Goal: Information Seeking & Learning: Learn about a topic

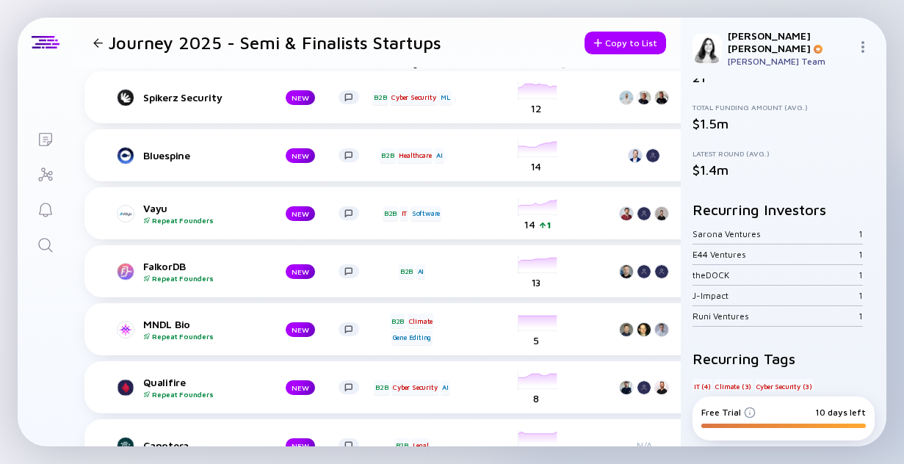
scroll to position [18, 0]
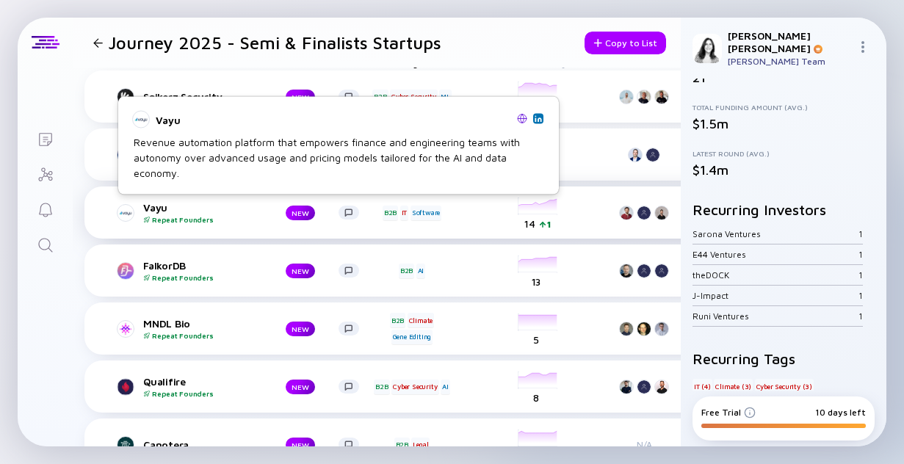
click at [219, 215] on div "Repeat Founders" at bounding box center [202, 219] width 119 height 9
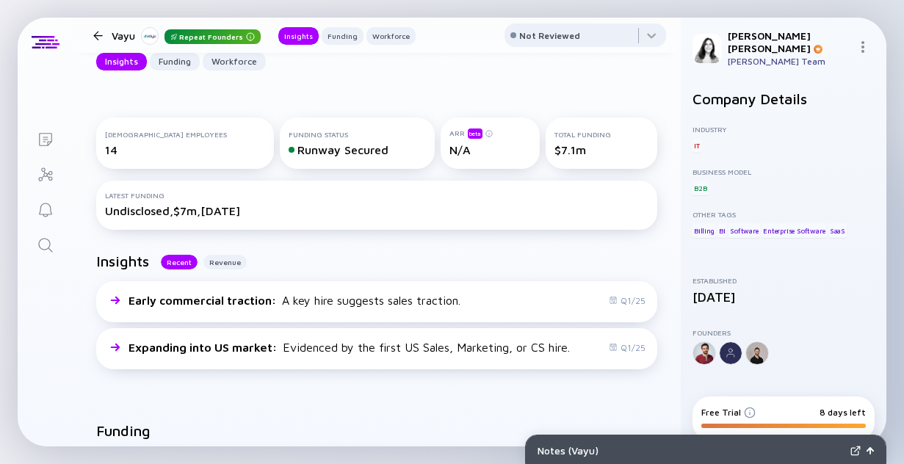
scroll to position [160, 0]
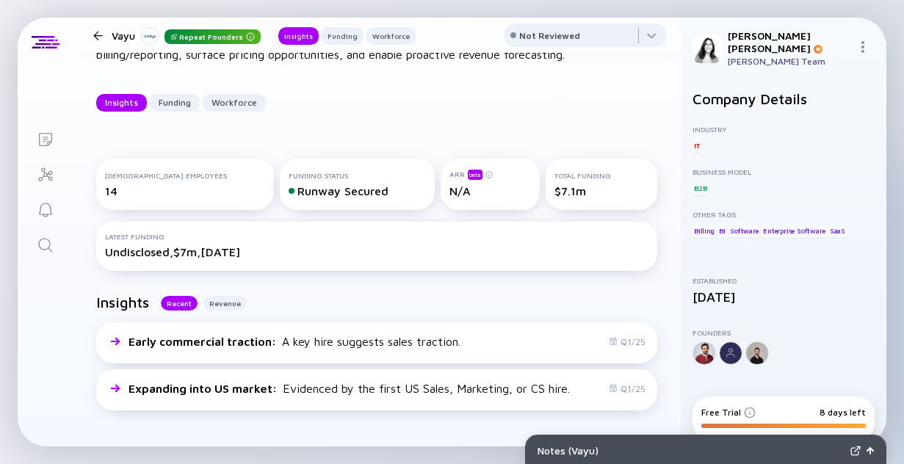
click at [96, 35] on div at bounding box center [98, 36] width 10 height 10
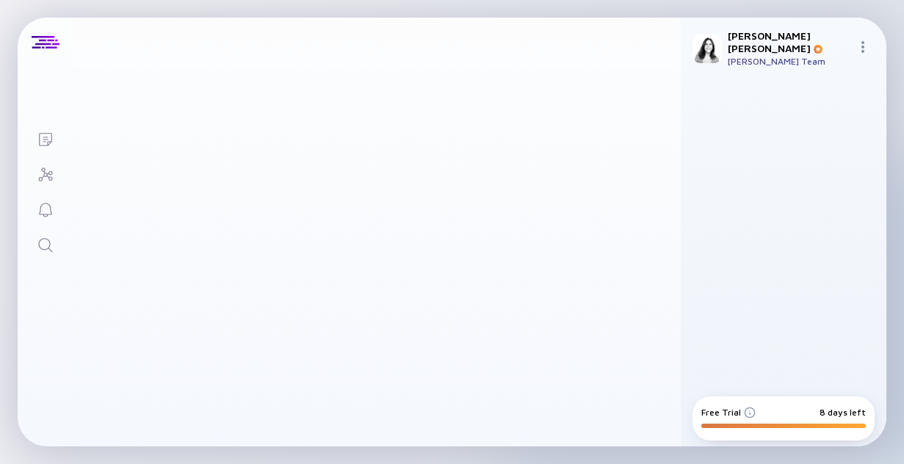
scroll to position [18, 0]
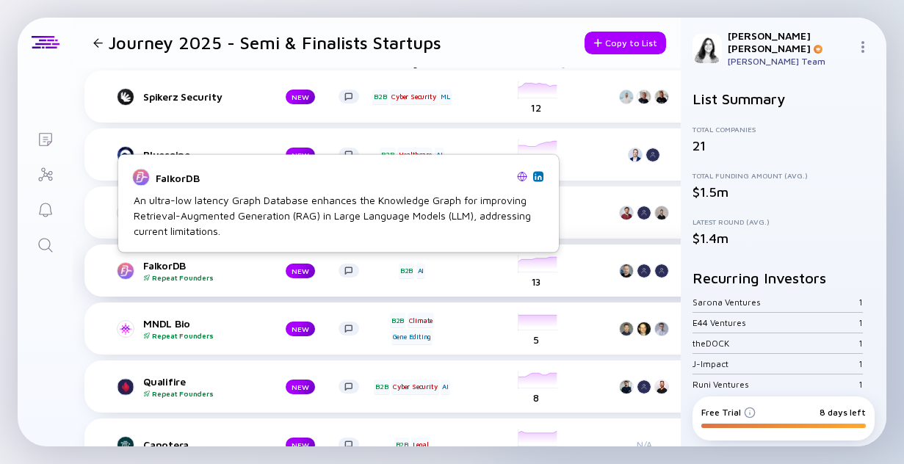
click at [161, 260] on div "FalkorDB Repeat Founders" at bounding box center [202, 270] width 119 height 23
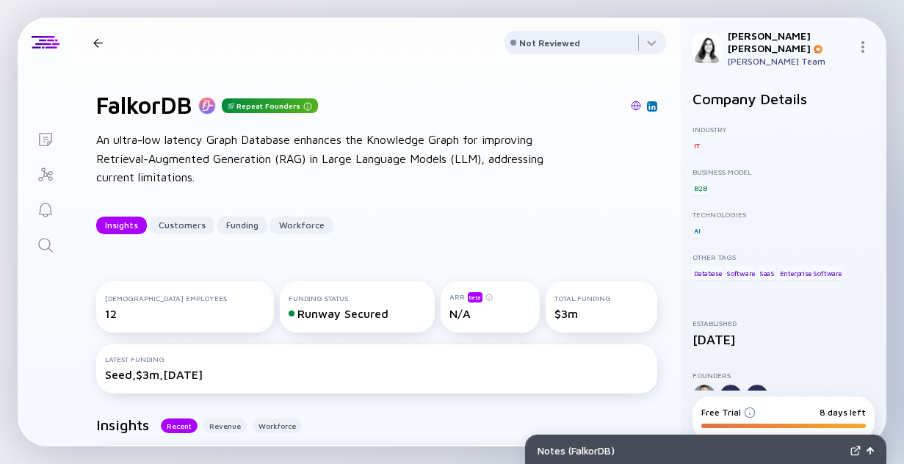
click at [101, 39] on div at bounding box center [98, 43] width 10 height 10
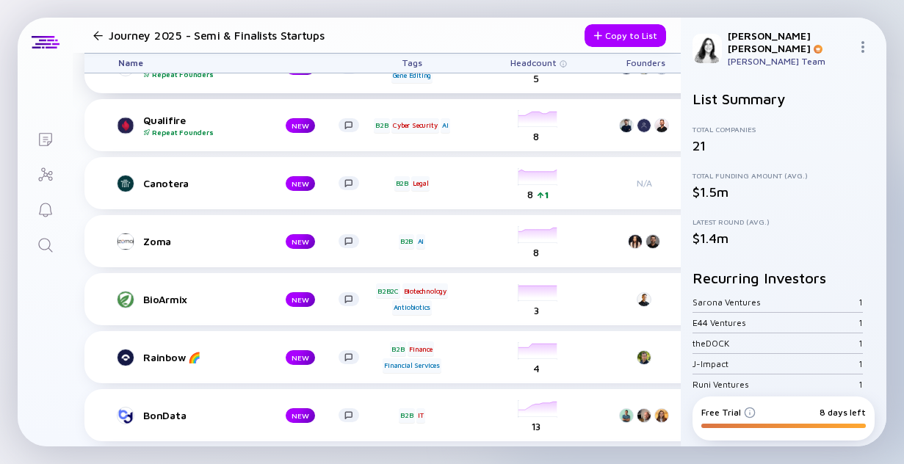
scroll to position [284, 0]
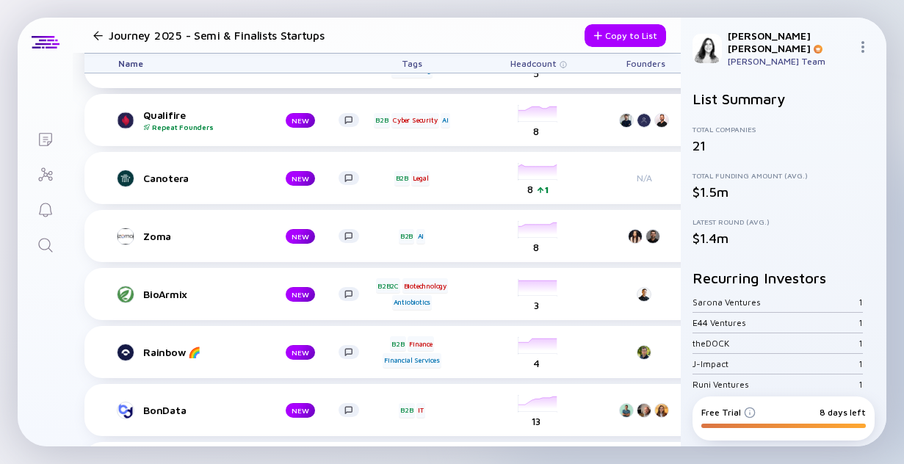
click at [230, 303] on div "BioArmix NEW B2B2C Biotechnology Antiobiotics headcount-bioarmix 3 Headcount N/A" at bounding box center [575, 294] width 982 height 52
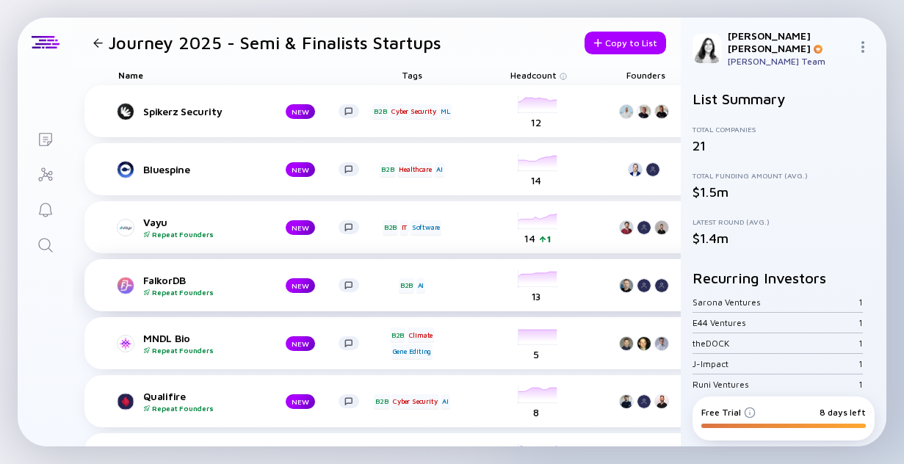
scroll to position [1, 0]
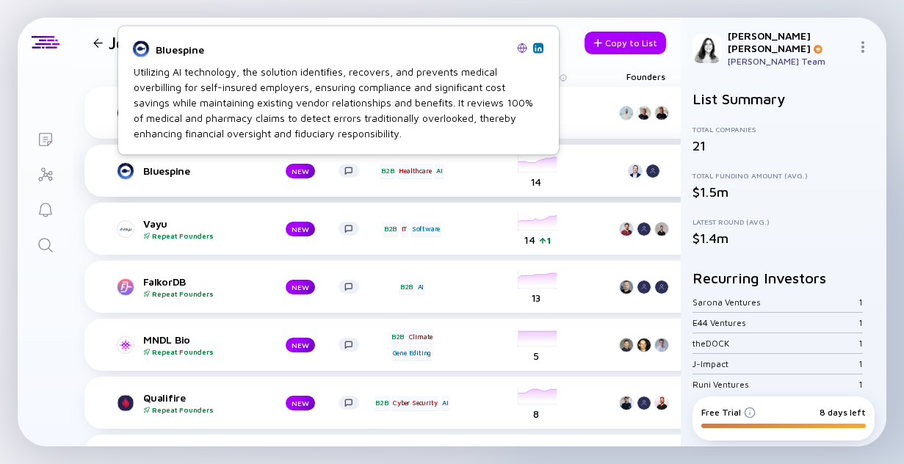
click at [206, 164] on link "Bluespine NEW" at bounding box center [244, 171] width 253 height 18
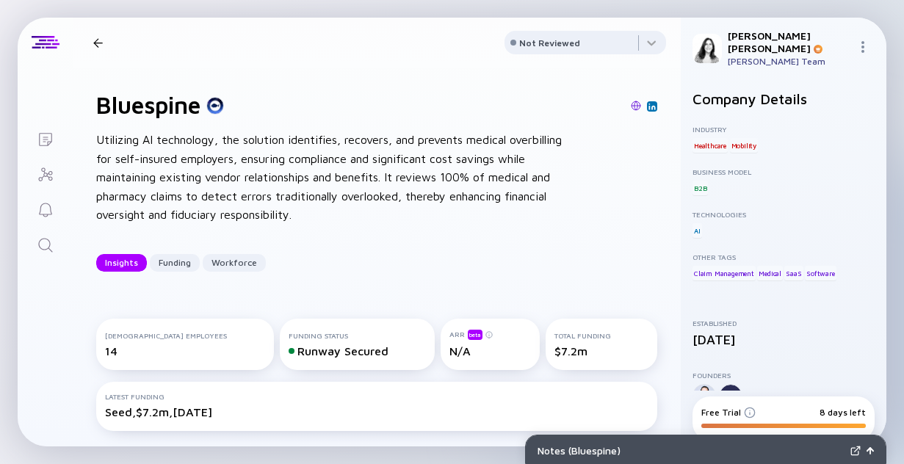
click at [98, 42] on div at bounding box center [98, 43] width 10 height 10
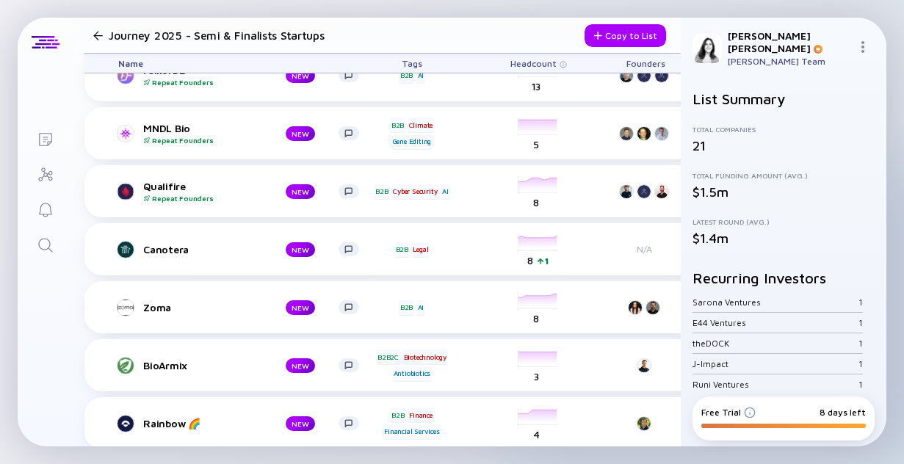
scroll to position [255, 0]
